Goal: Information Seeking & Learning: Learn about a topic

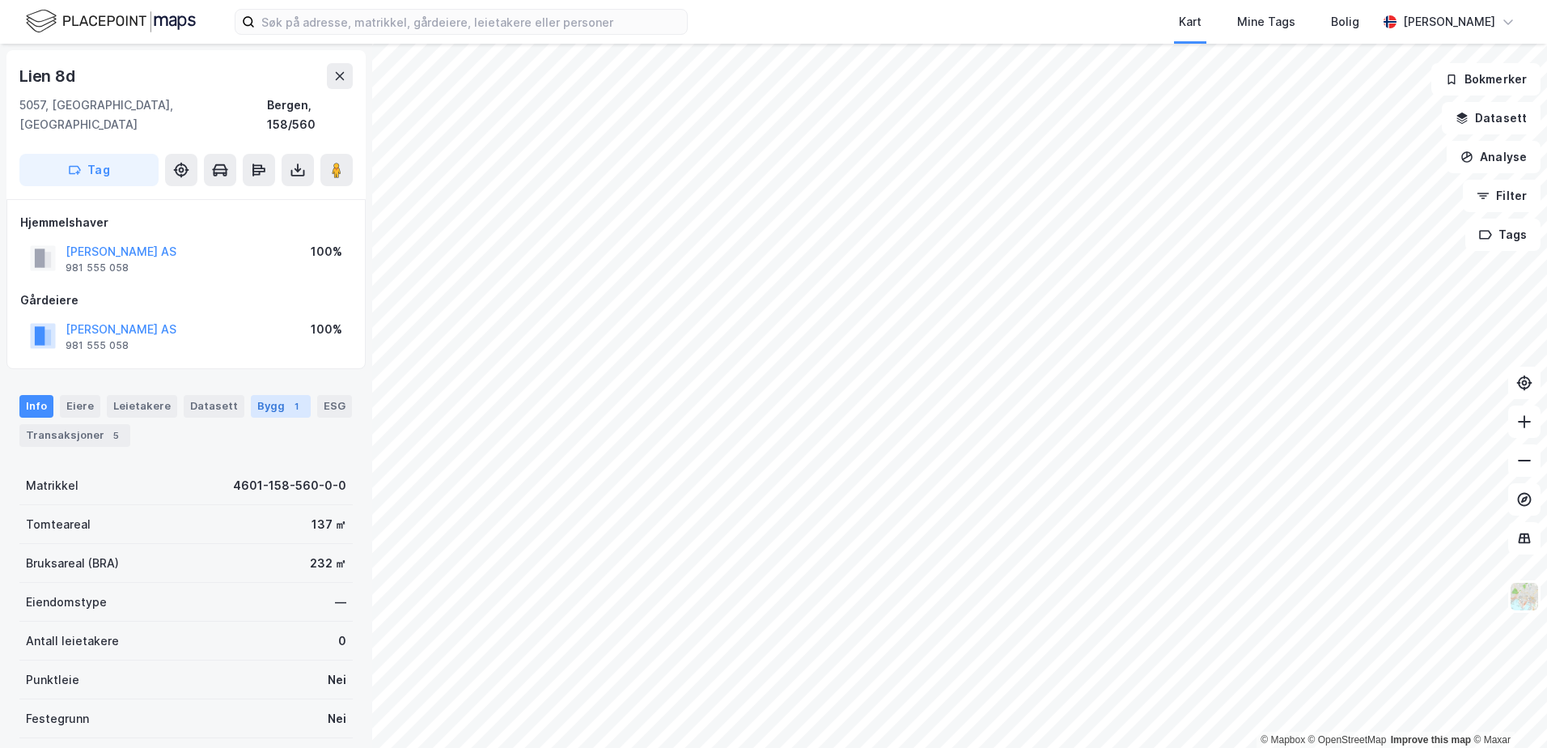
click at [264, 395] on div "Bygg 1" at bounding box center [281, 406] width 60 height 23
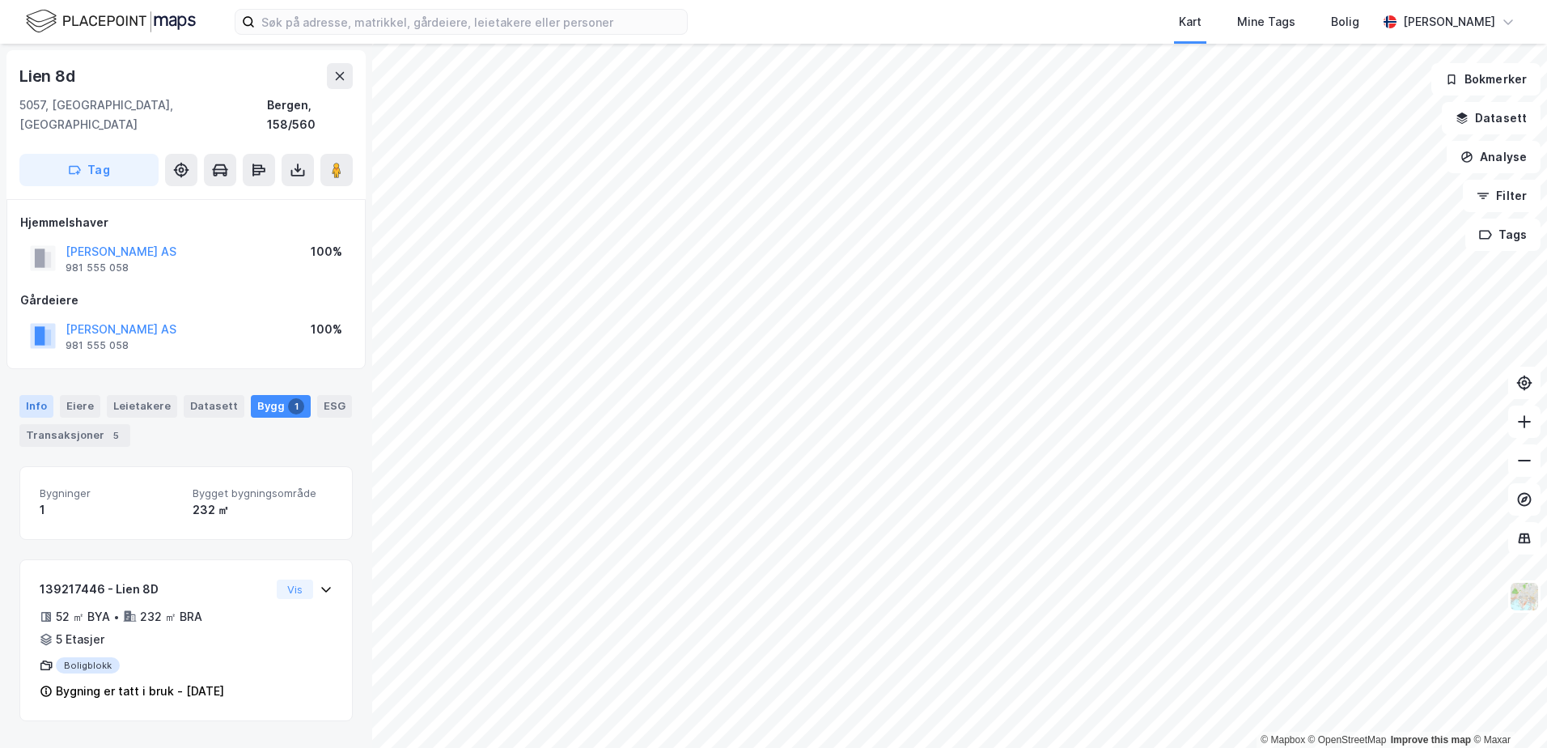
click at [31, 395] on div "Info" at bounding box center [36, 406] width 34 height 23
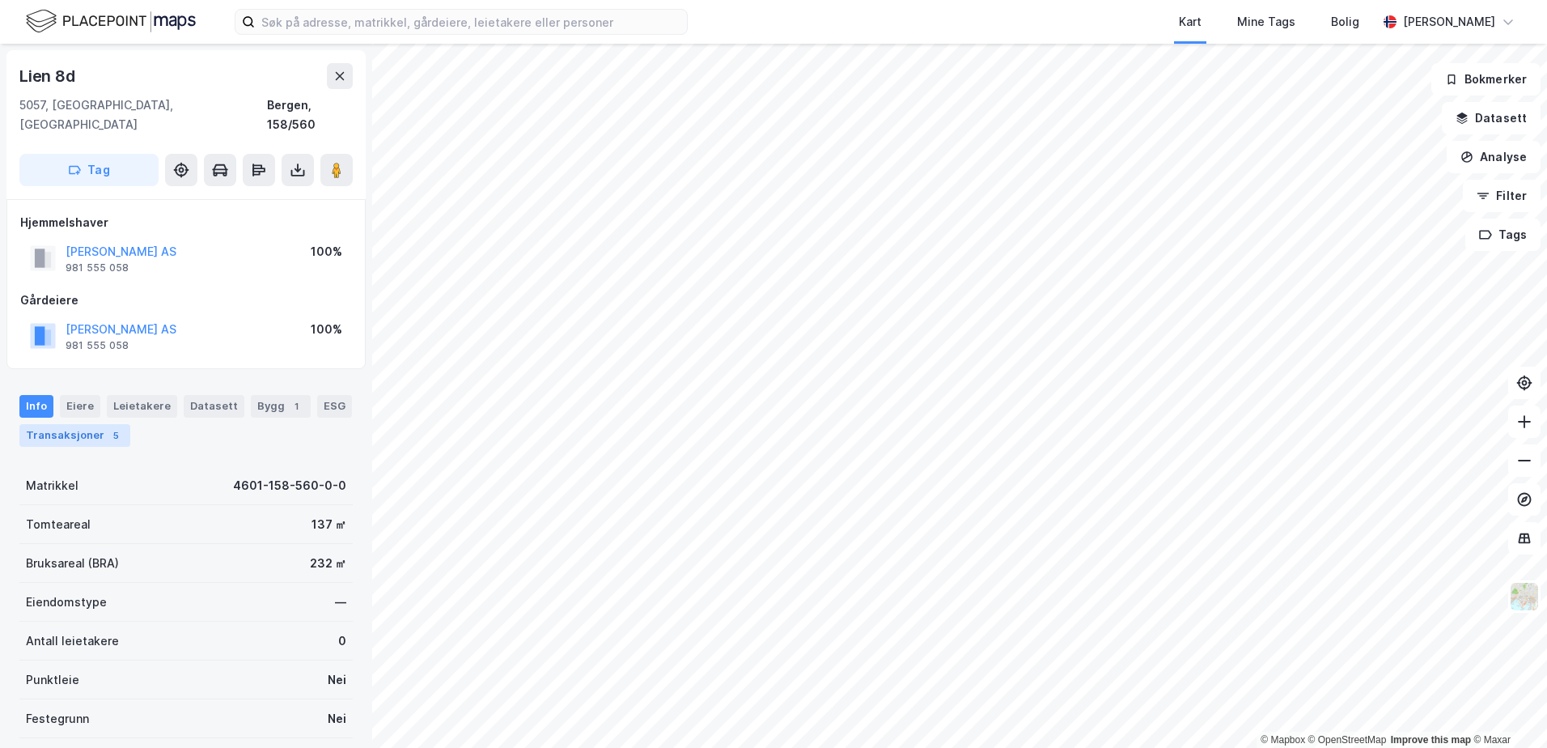
click at [66, 424] on div "Transaksjoner 5" at bounding box center [74, 435] width 111 height 23
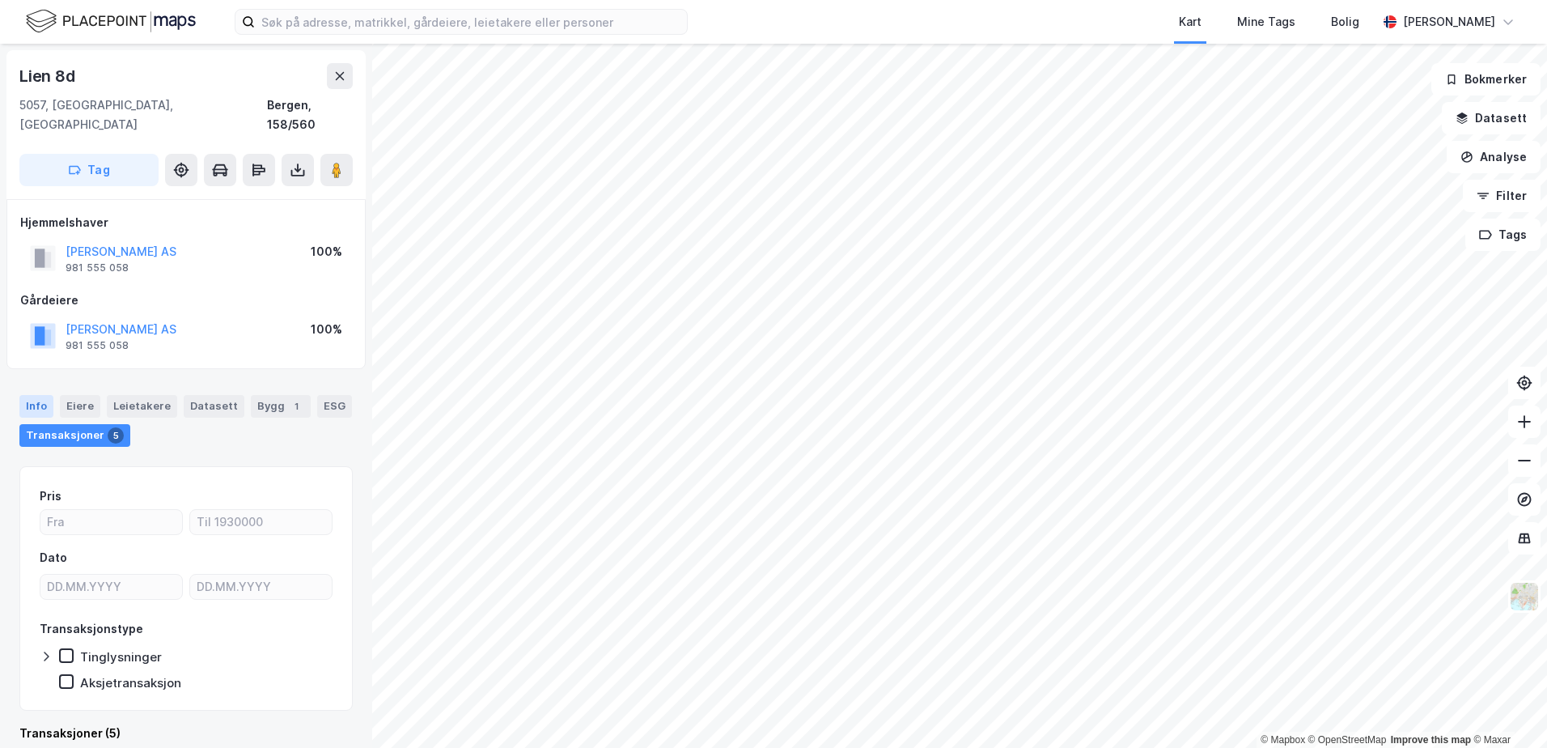
click at [27, 395] on div "Info" at bounding box center [36, 406] width 34 height 23
